Goal: Information Seeking & Learning: Learn about a topic

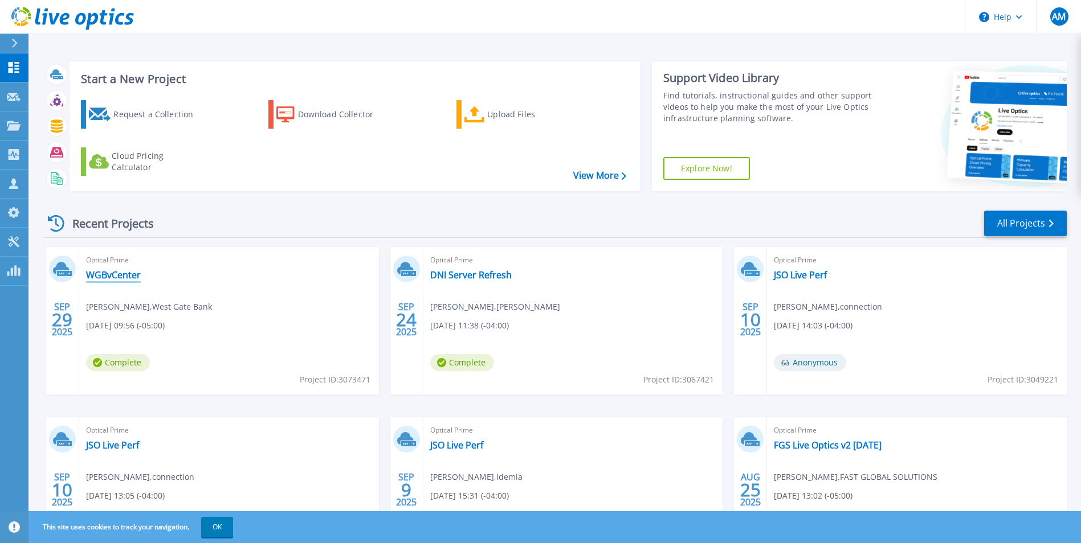
click at [122, 277] on link "WGBvCenter" at bounding box center [113, 274] width 55 height 11
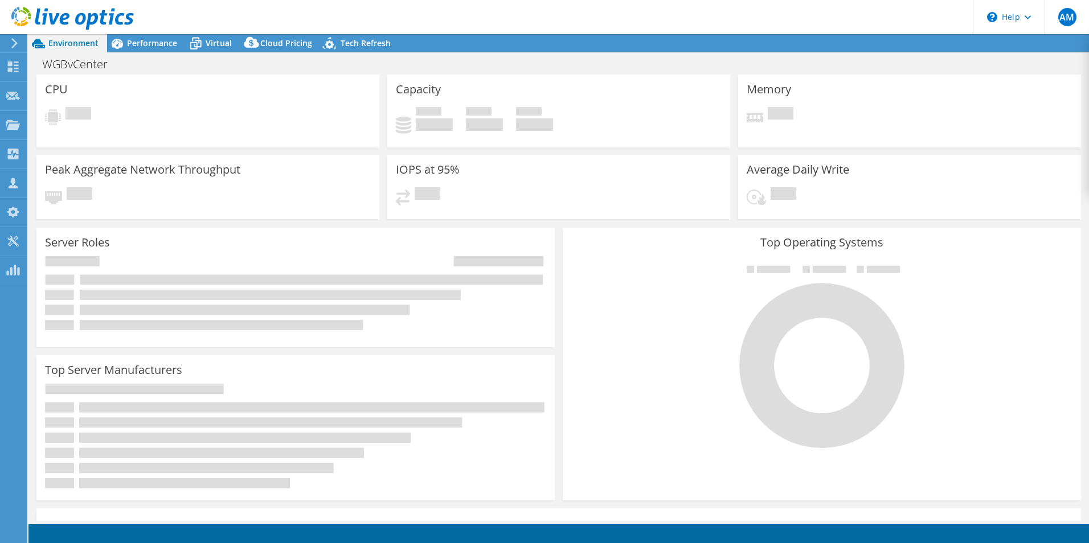
select select "USD"
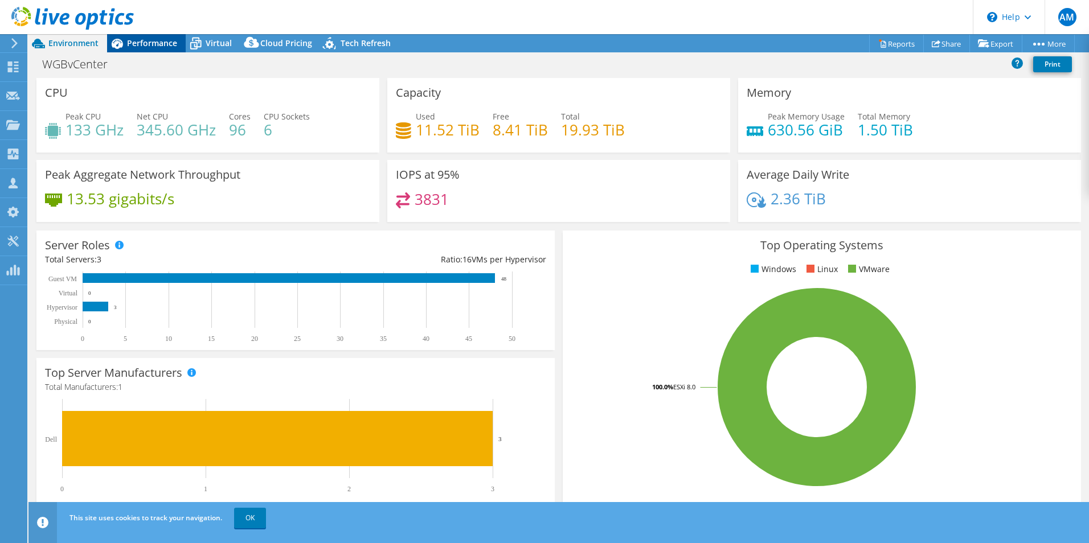
click at [136, 42] on span "Performance" at bounding box center [152, 43] width 50 height 11
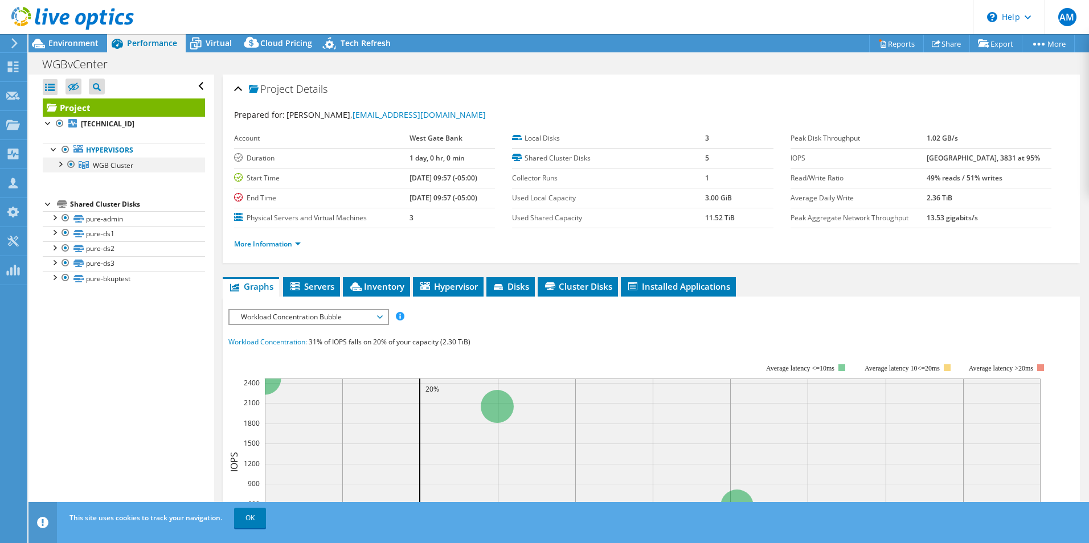
click at [62, 167] on div at bounding box center [59, 163] width 11 height 11
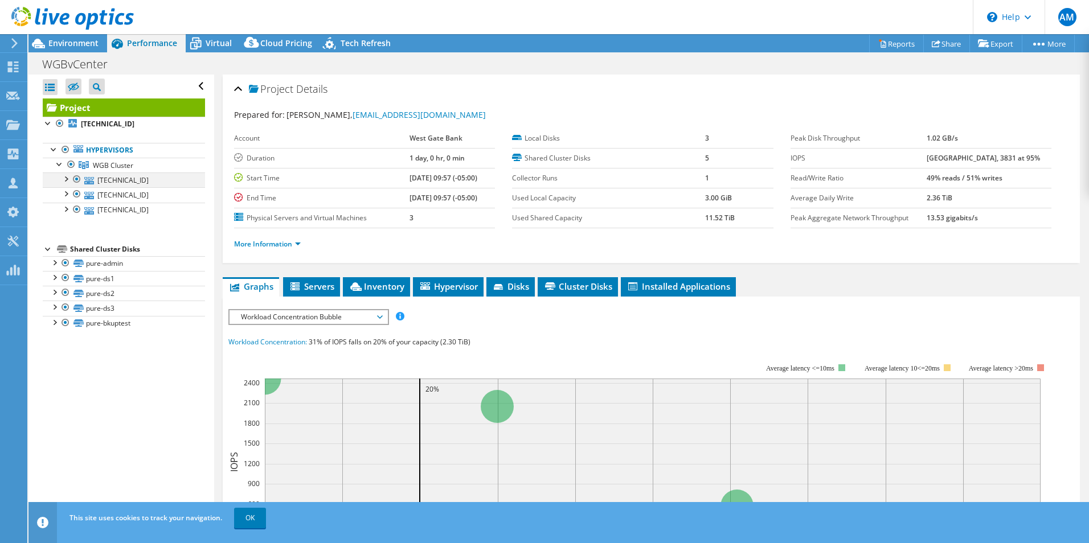
click at [66, 181] on div at bounding box center [65, 178] width 11 height 11
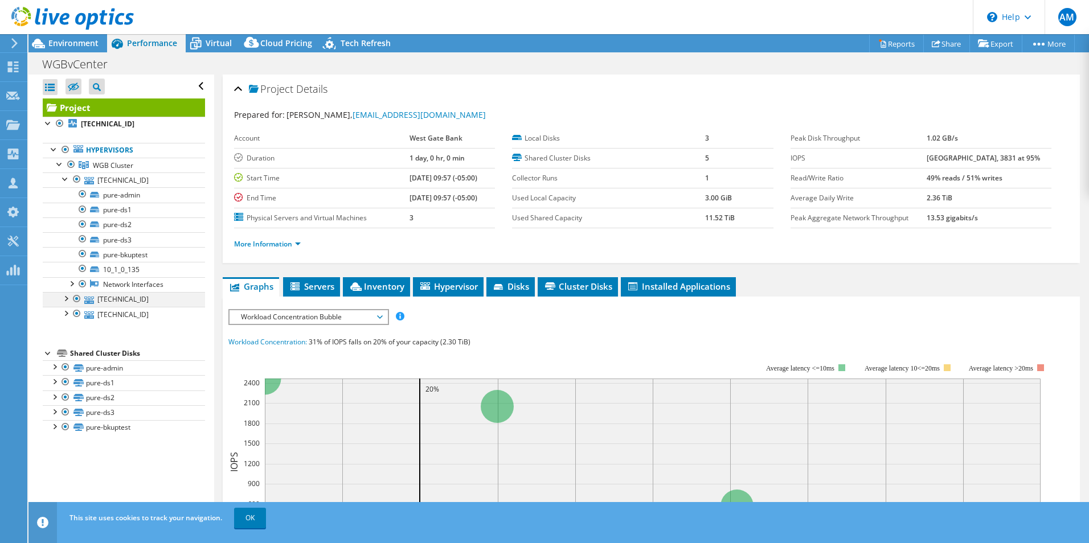
click at [64, 296] on div at bounding box center [65, 297] width 11 height 11
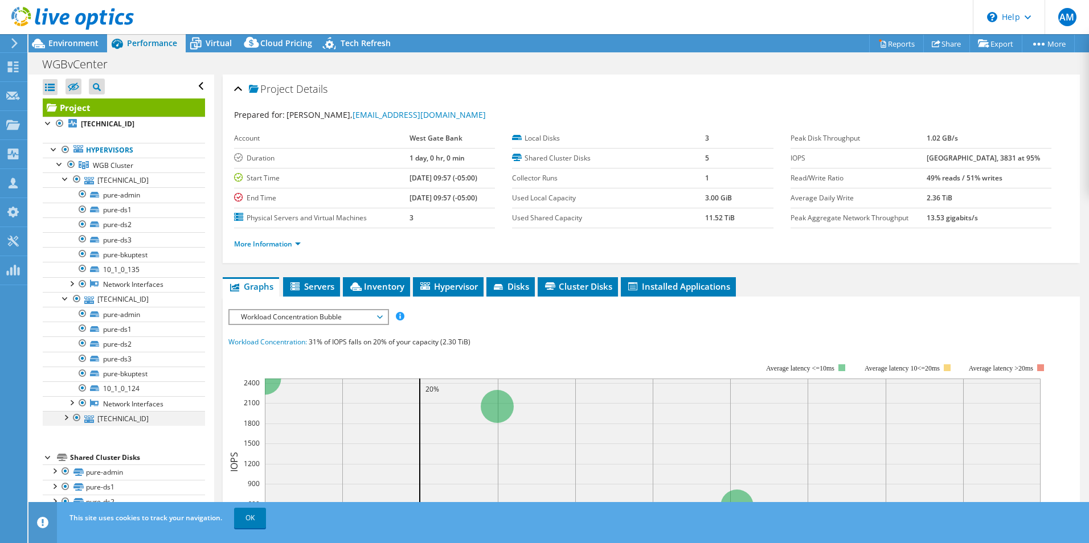
click at [64, 415] on div at bounding box center [65, 416] width 11 height 11
click at [88, 44] on span "Environment" at bounding box center [73, 43] width 50 height 11
